Goal: Register for event/course

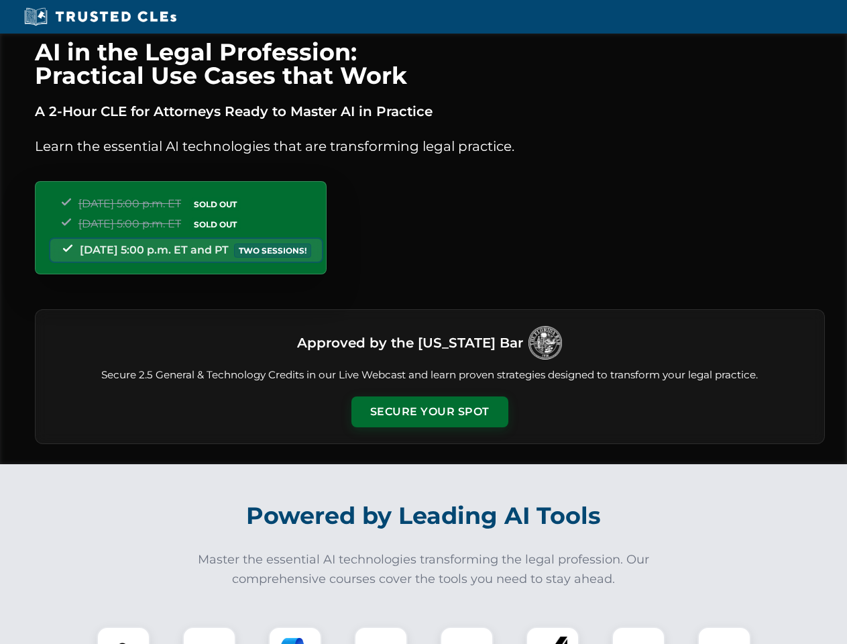
click at [429, 412] on button "Secure Your Spot" at bounding box center [429, 411] width 157 height 31
click at [123, 635] on img at bounding box center [123, 653] width 39 height 39
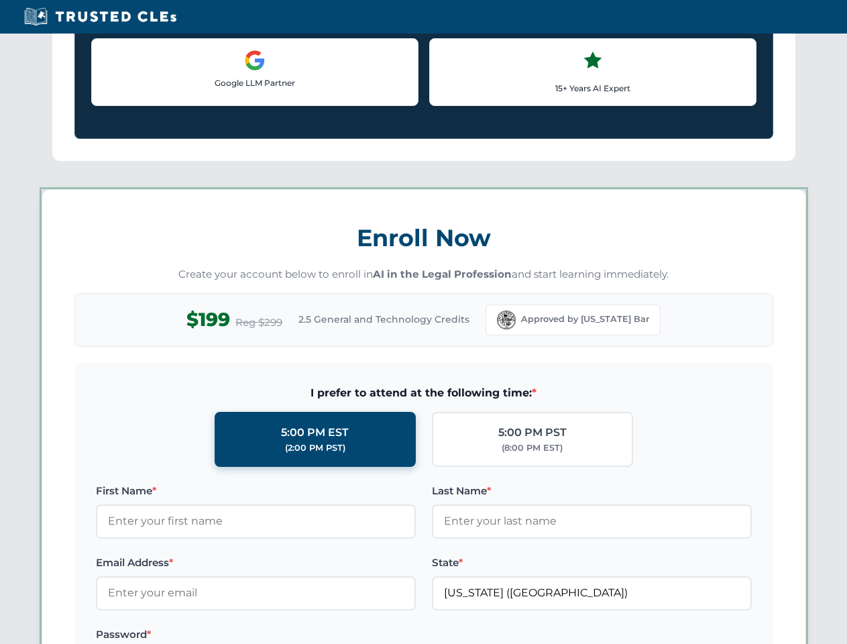
click at [295, 635] on label "Password *" at bounding box center [256, 634] width 320 height 16
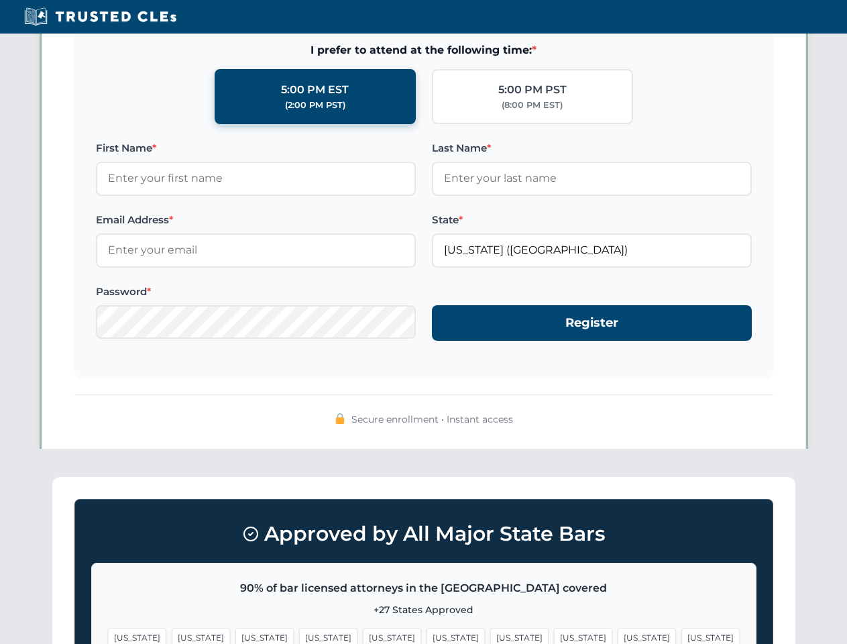
click at [617, 635] on span "[US_STATE]" at bounding box center [646, 636] width 58 height 19
